Goal: Find contact information: Find contact information

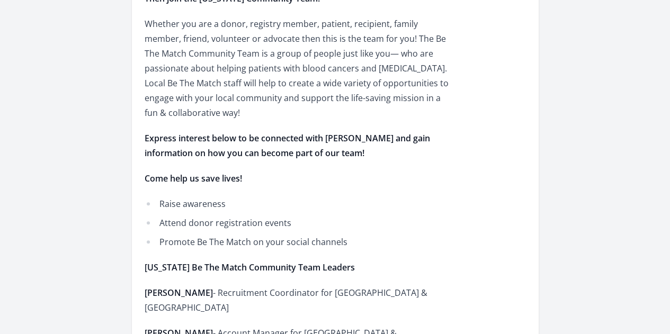
scroll to position [441, 0]
click at [213, 286] on span "[PERSON_NAME]" at bounding box center [179, 292] width 68 height 12
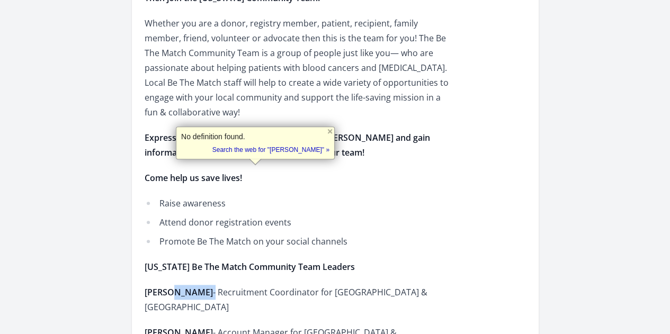
copy span "[PERSON_NAME]"
click at [381, 327] on span "- Account Manager for [GEOGRAPHIC_DATA] & [GEOGRAPHIC_DATA]" at bounding box center [271, 340] width 252 height 26
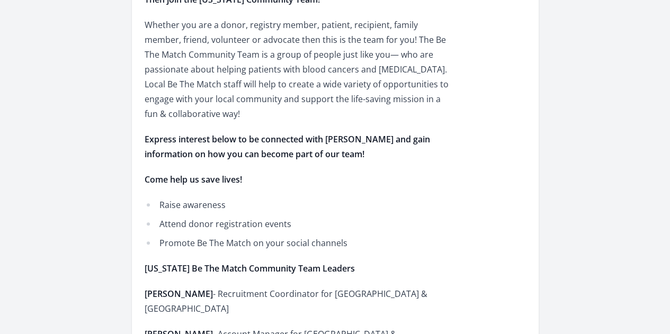
scroll to position [439, 0]
drag, startPoint x: 284, startPoint y: 200, endPoint x: 404, endPoint y: 197, distance: 120.7
drag, startPoint x: 409, startPoint y: 200, endPoint x: 306, endPoint y: 201, distance: 103.2
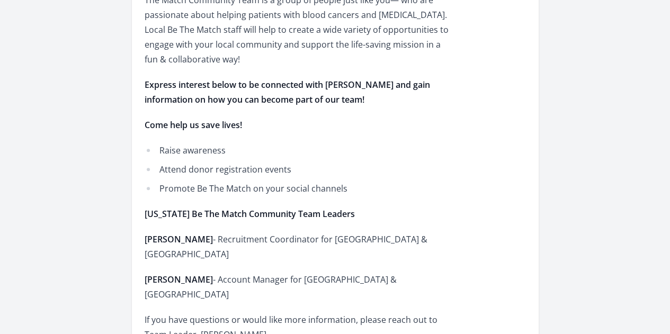
scroll to position [494, 0]
click at [284, 233] on span "- Recruitment Coordinator for [GEOGRAPHIC_DATA] & [GEOGRAPHIC_DATA]" at bounding box center [286, 246] width 283 height 26
drag, startPoint x: 281, startPoint y: 117, endPoint x: 379, endPoint y: 114, distance: 98.5
click at [379, 233] on span "- Recruitment Coordinator for [GEOGRAPHIC_DATA] & [GEOGRAPHIC_DATA]" at bounding box center [286, 246] width 283 height 26
copy span "Recruitment Coordinator"
